Goal: Task Accomplishment & Management: Use online tool/utility

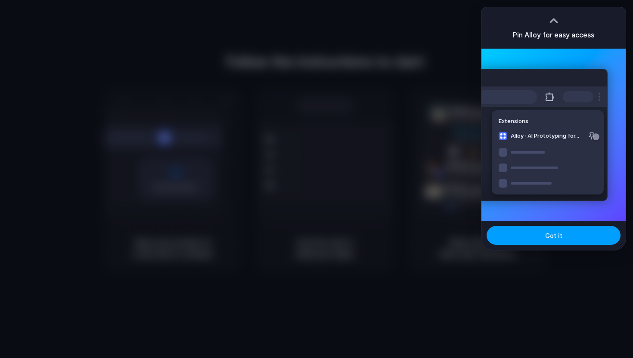
click at [558, 238] on span "Got it" at bounding box center [553, 235] width 17 height 9
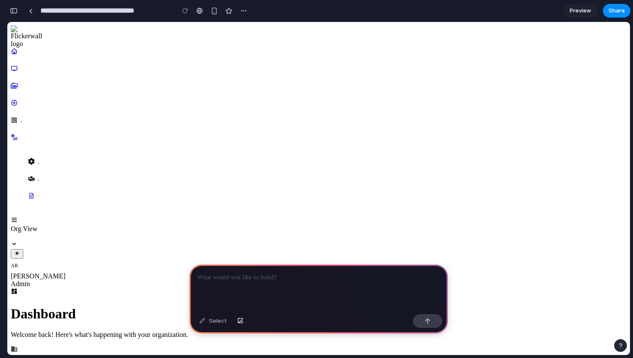
click at [253, 284] on div at bounding box center [319, 288] width 259 height 46
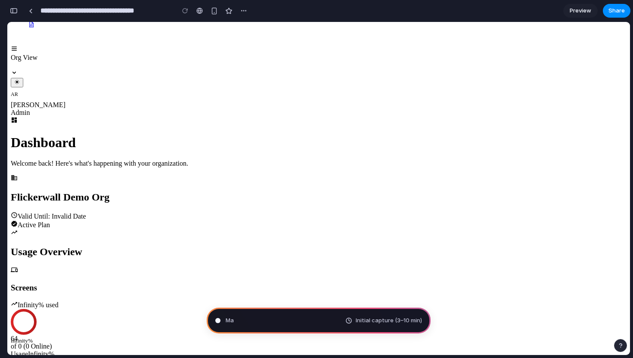
scroll to position [245, 0]
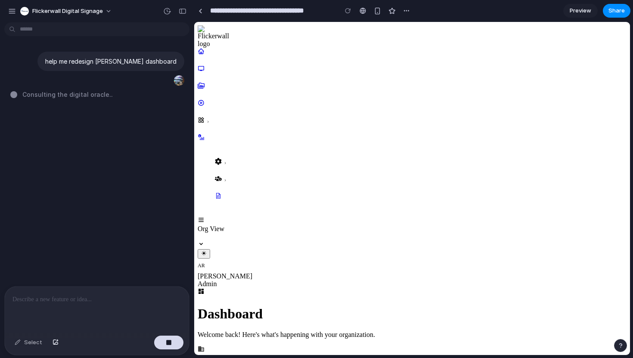
click at [89, 91] on span "Consulting the digital oracle .." at bounding box center [67, 94] width 90 height 9
click at [13, 93] on div at bounding box center [13, 94] width 7 height 7
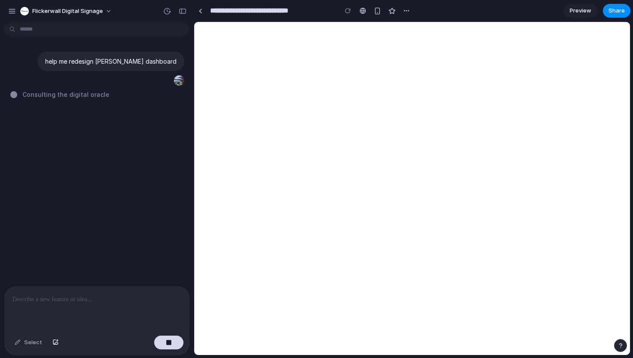
type input "**********"
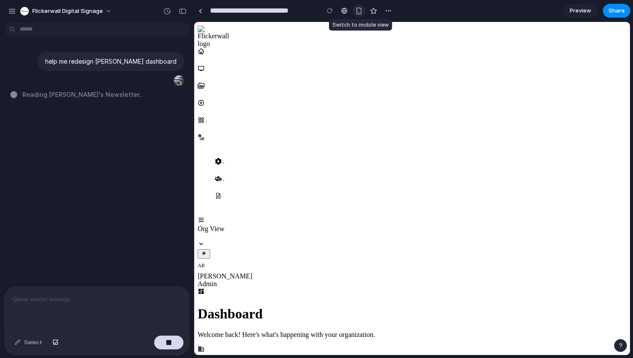
click at [357, 12] on div "button" at bounding box center [358, 10] width 7 height 7
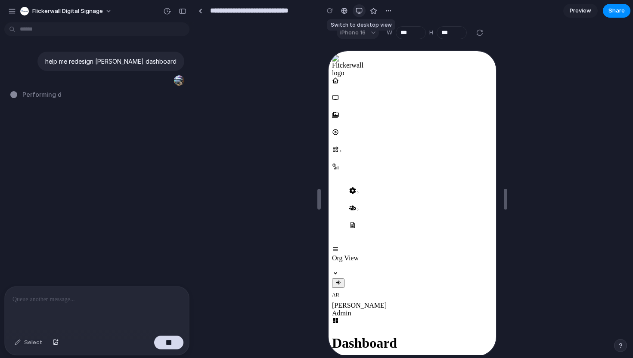
click at [358, 12] on div "button" at bounding box center [359, 10] width 7 height 7
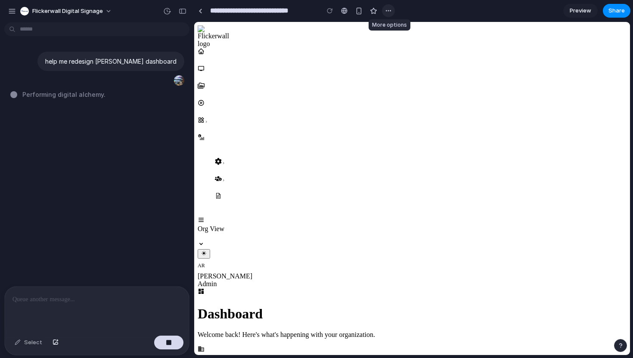
click at [387, 10] on div "button" at bounding box center [388, 10] width 7 height 7
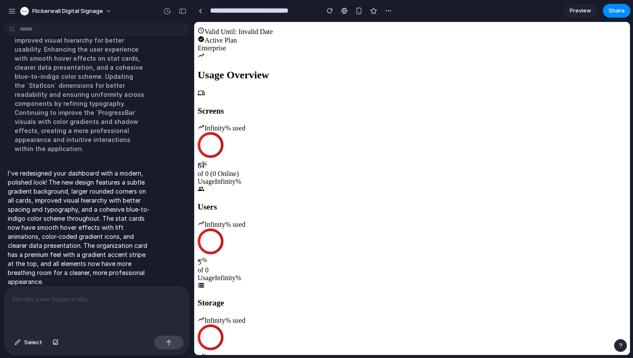
scroll to position [357, 0]
click at [198, 17] on div "**********" at bounding box center [294, 11] width 201 height 16
click at [199, 11] on div at bounding box center [201, 11] width 4 height 5
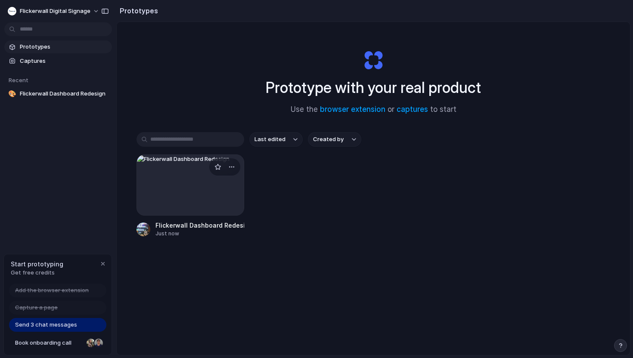
click at [175, 197] on div at bounding box center [191, 185] width 108 height 61
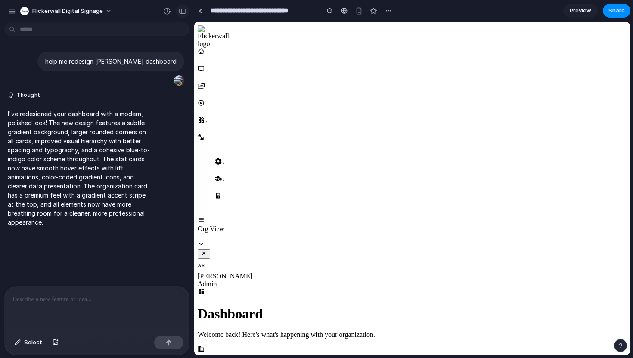
click at [181, 10] on div "button" at bounding box center [183, 11] width 8 height 6
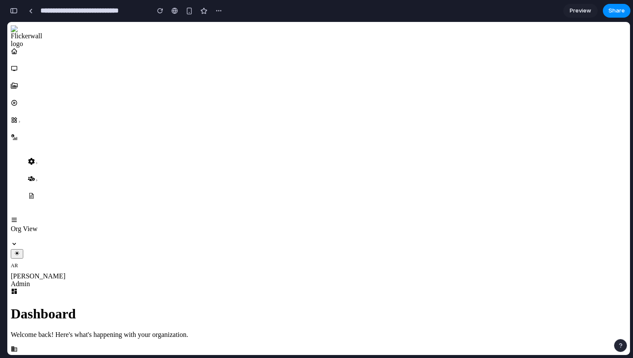
click at [86, 288] on div "Dashboard Welcome back! Here's what's happening with your organization." at bounding box center [319, 313] width 616 height 51
click at [86, 288] on div at bounding box center [319, 292] width 616 height 9
click at [124, 331] on p "Welcome back! Here's what's happening with your organization." at bounding box center [319, 335] width 616 height 8
click at [18, 72] on icon at bounding box center [14, 68] width 7 height 7
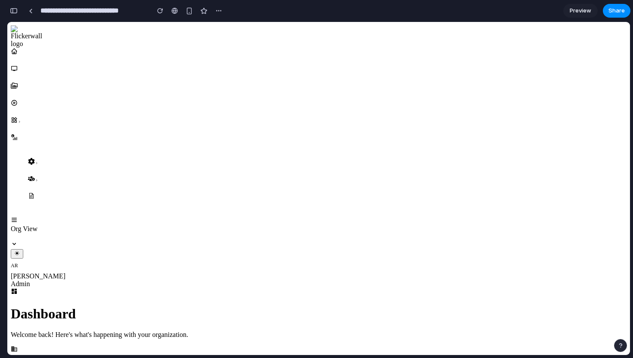
click at [18, 72] on icon at bounding box center [14, 68] width 7 height 7
click at [15, 11] on div "button" at bounding box center [14, 11] width 8 height 6
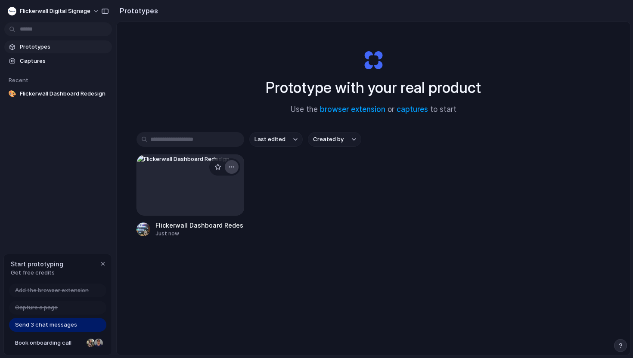
click at [231, 168] on div "button" at bounding box center [231, 167] width 7 height 7
click at [215, 223] on li "Delete" at bounding box center [207, 228] width 61 height 14
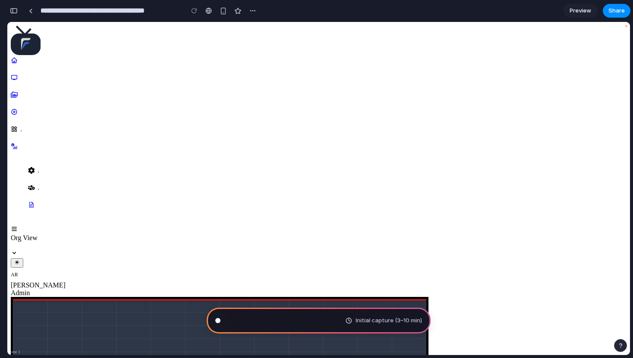
drag, startPoint x: 203, startPoint y: 109, endPoint x: 243, endPoint y: 184, distance: 85.0
click at [294, 324] on span "Pondering market opportunities ..." at bounding box center [271, 321] width 90 height 9
click at [19, 7] on button "button" at bounding box center [14, 11] width 14 height 14
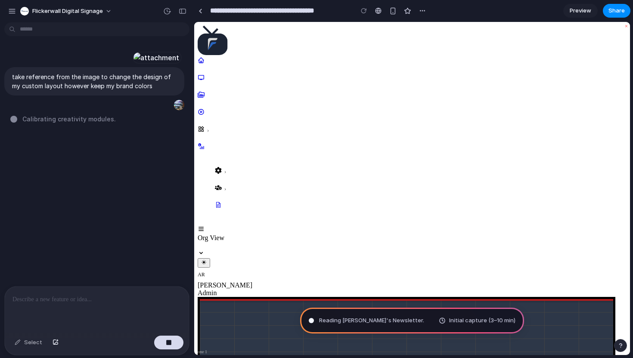
type input "**********"
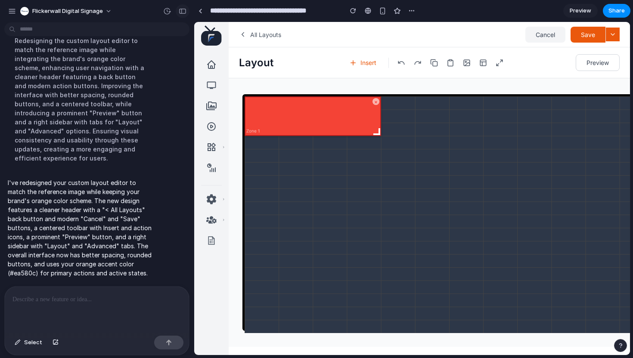
click at [180, 10] on div "button" at bounding box center [183, 11] width 8 height 6
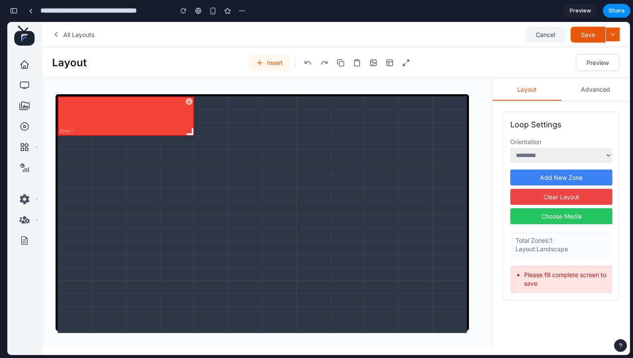
click at [278, 68] on button "Insert" at bounding box center [269, 63] width 41 height 16
click at [270, 60] on button "Insert" at bounding box center [269, 63] width 41 height 16
click at [232, 108] on div "× Zone 1" at bounding box center [262, 215] width 409 height 237
